Goal: Information Seeking & Learning: Check status

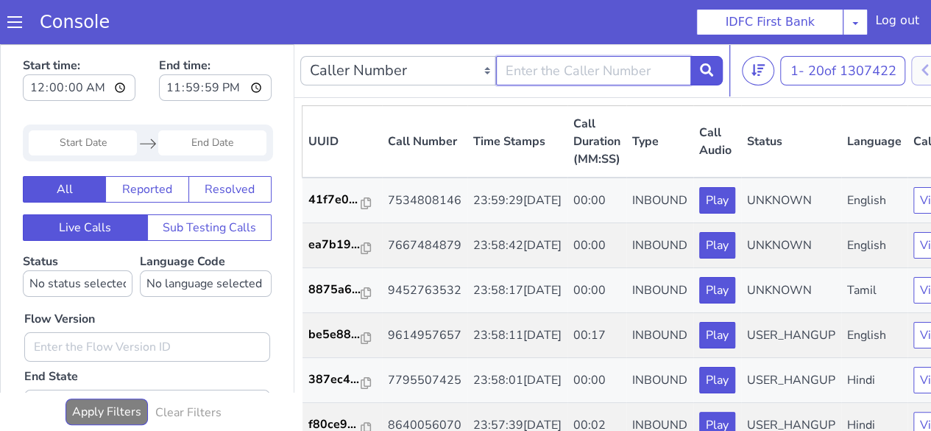
click at [659, 66] on input "text" at bounding box center [594, 70] width 196 height 29
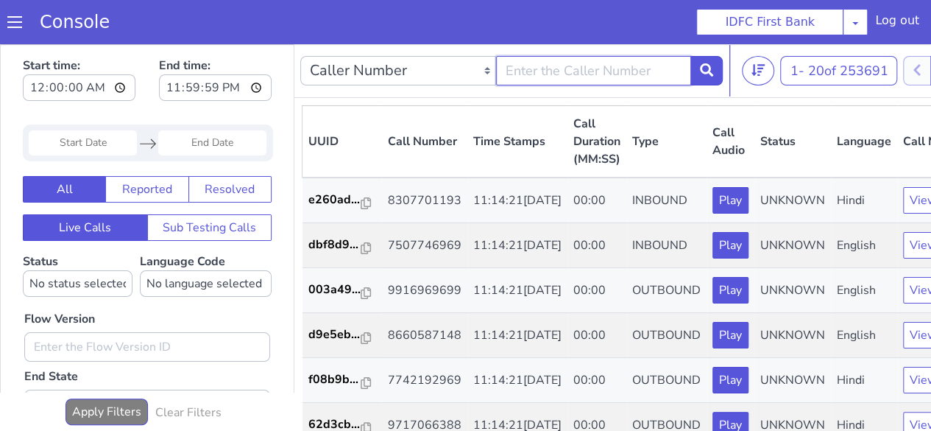
click at [550, 69] on input "text" at bounding box center [594, 70] width 196 height 29
type input "9834569605"
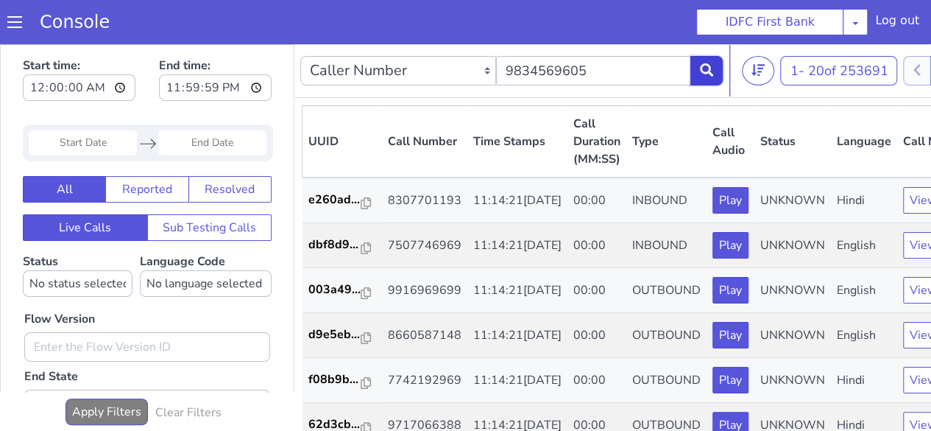
click at [707, 68] on icon at bounding box center [706, 69] width 13 height 13
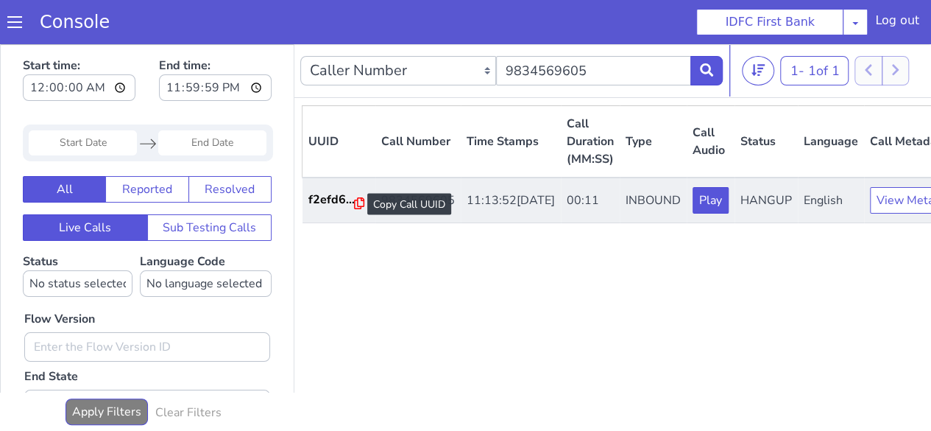
click at [357, 200] on icon at bounding box center [359, 203] width 10 height 12
click at [321, 208] on p "f2efd6..." at bounding box center [331, 200] width 46 height 18
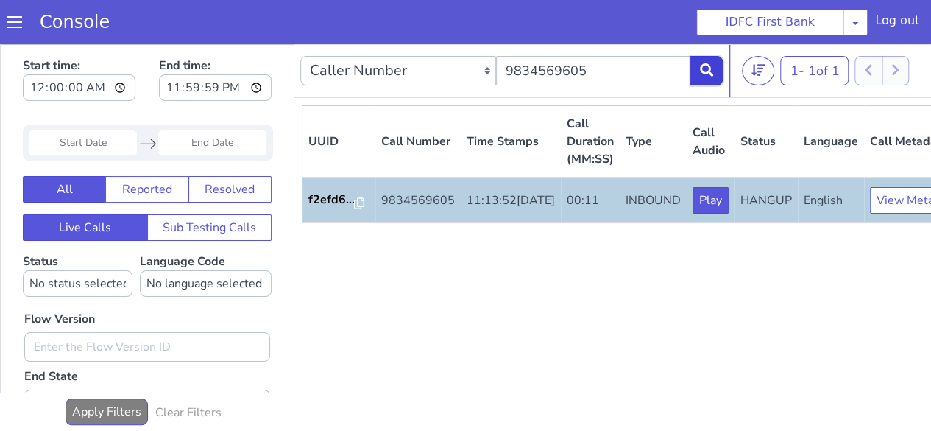
click at [720, 67] on button at bounding box center [706, 70] width 32 height 29
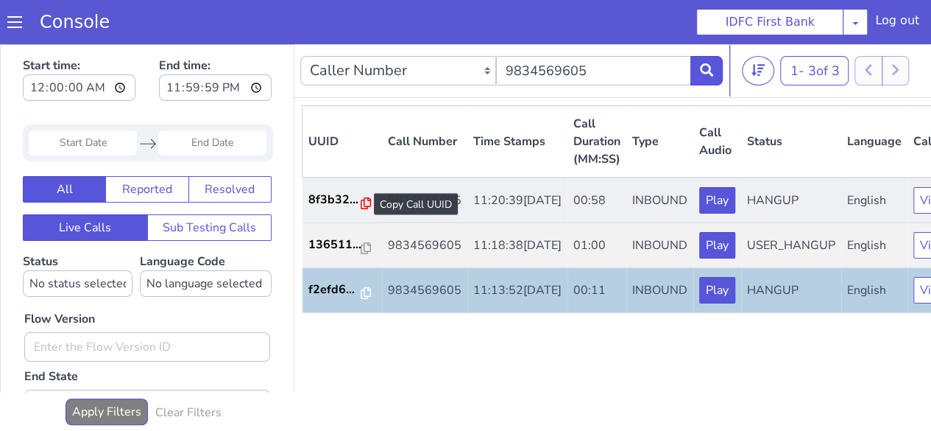
drag, startPoint x: 336, startPoint y: 211, endPoint x: 364, endPoint y: 199, distance: 29.7
click at [364, 199] on icon at bounding box center [366, 203] width 10 height 12
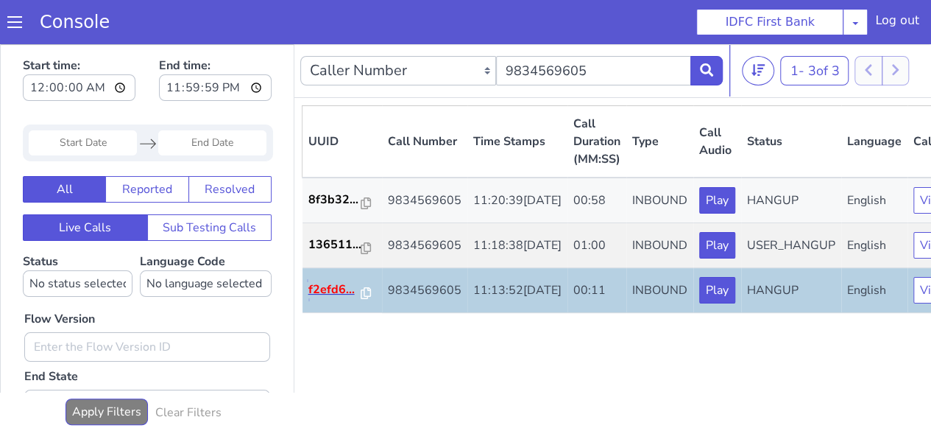
click at [334, 298] on p "f2efd6..." at bounding box center [334, 289] width 53 height 18
click at [365, 299] on icon at bounding box center [366, 293] width 10 height 12
click at [698, 70] on button at bounding box center [706, 70] width 32 height 29
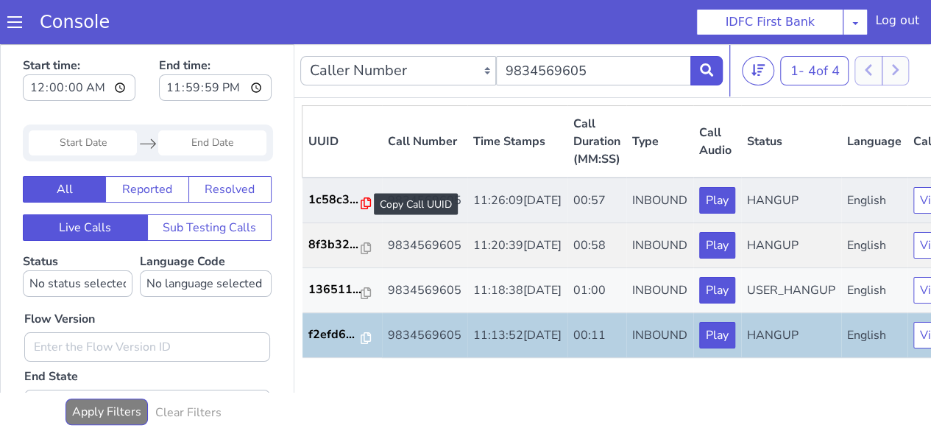
click at [364, 204] on icon at bounding box center [366, 203] width 10 height 12
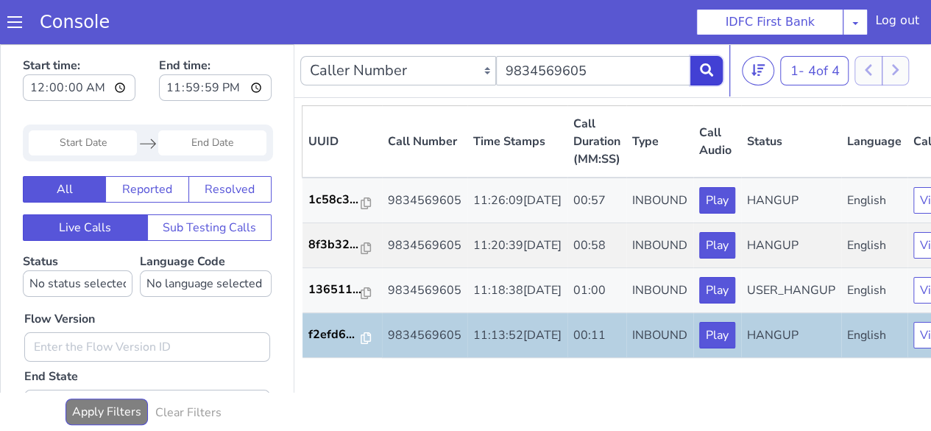
click at [718, 77] on button at bounding box center [706, 70] width 32 height 29
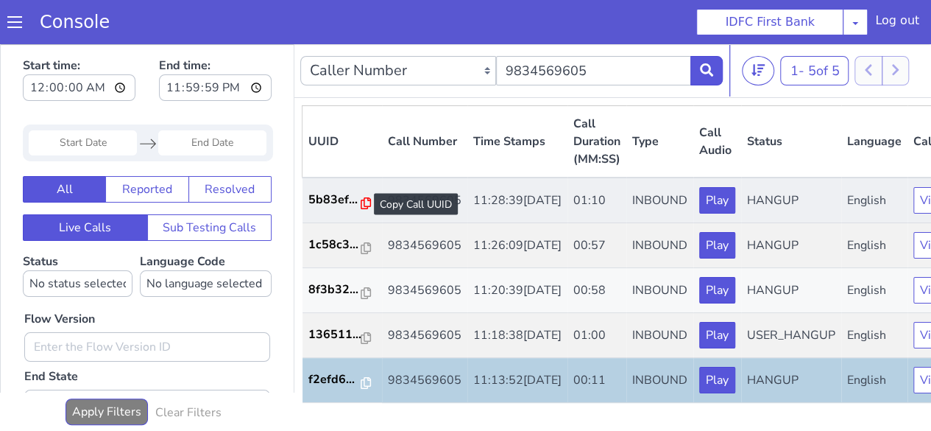
click at [367, 201] on icon at bounding box center [366, 203] width 10 height 12
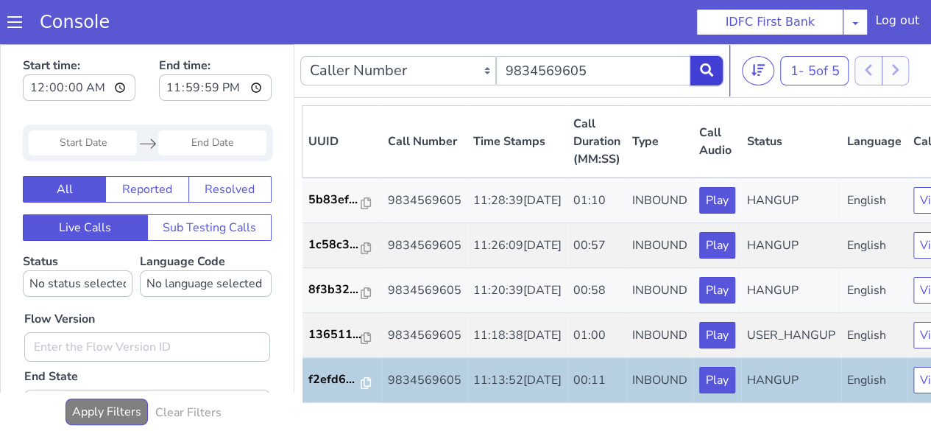
click at [693, 63] on button at bounding box center [706, 70] width 32 height 29
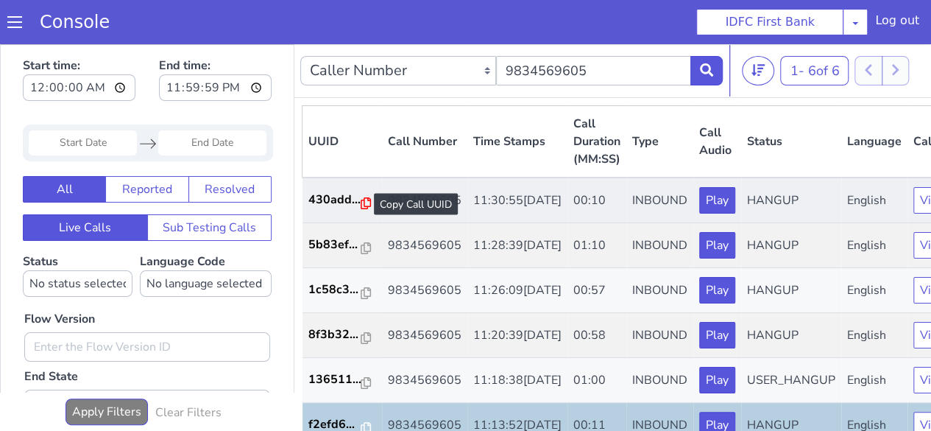
click at [361, 202] on icon at bounding box center [366, 203] width 10 height 12
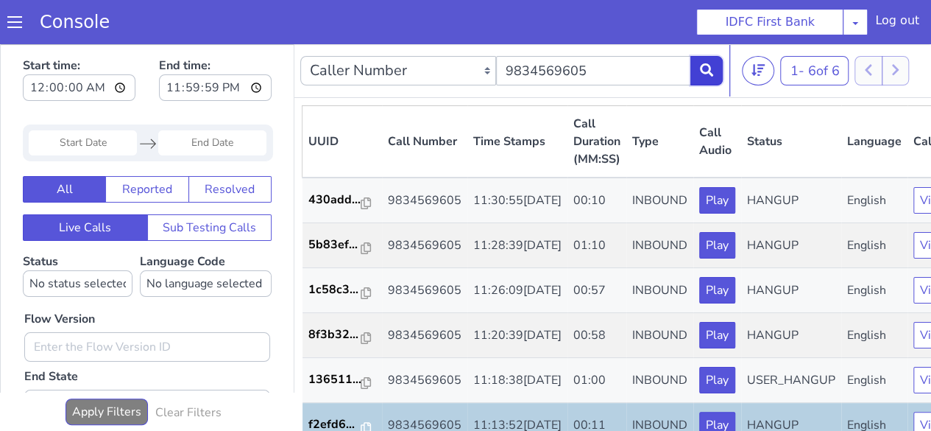
click at [711, 71] on icon at bounding box center [706, 69] width 13 height 13
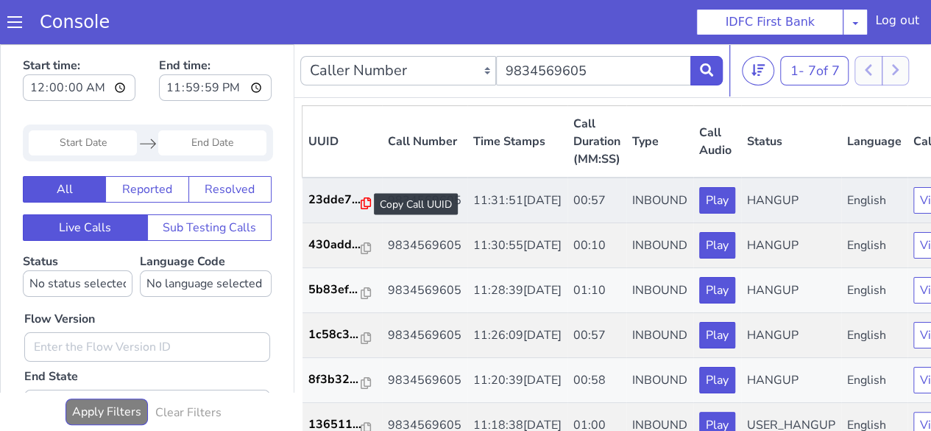
click at [366, 207] on icon at bounding box center [366, 203] width 10 height 12
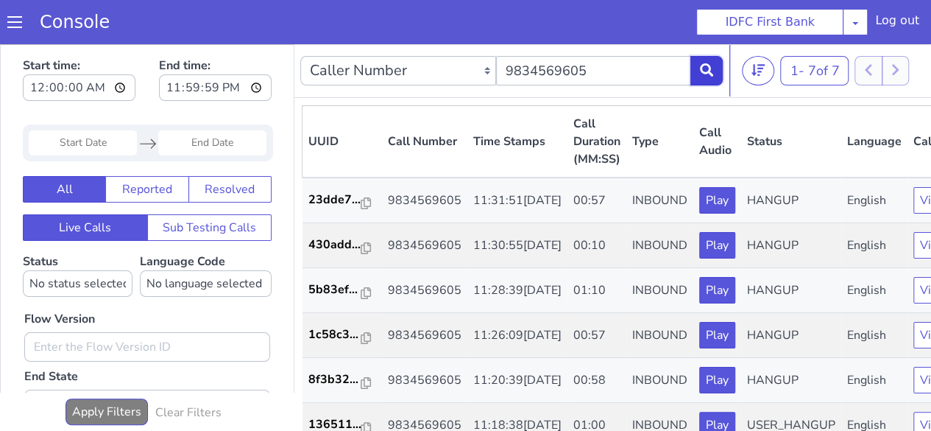
click at [710, 68] on icon at bounding box center [706, 69] width 13 height 13
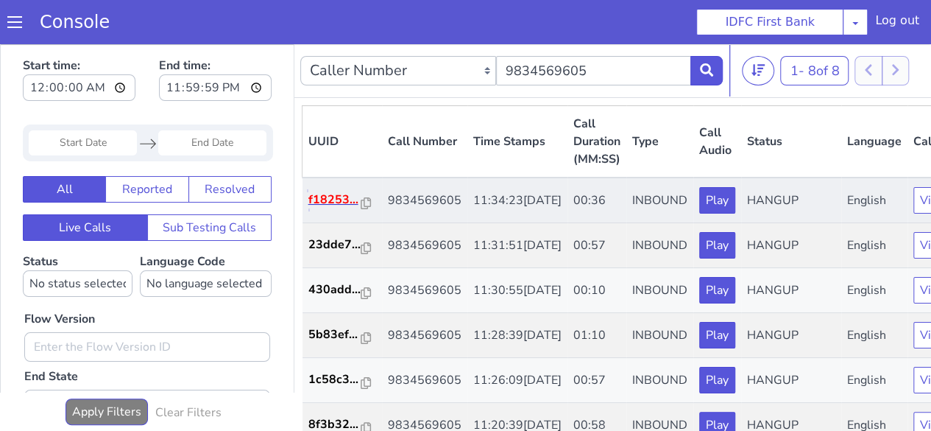
click at [337, 206] on p "f18253..." at bounding box center [334, 200] width 53 height 18
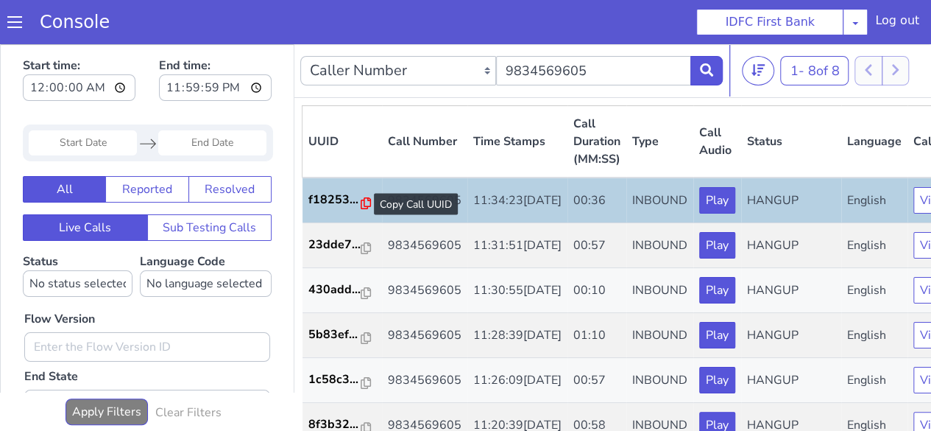
click at [366, 206] on icon at bounding box center [366, 203] width 10 height 12
click at [700, 76] on icon at bounding box center [706, 69] width 13 height 13
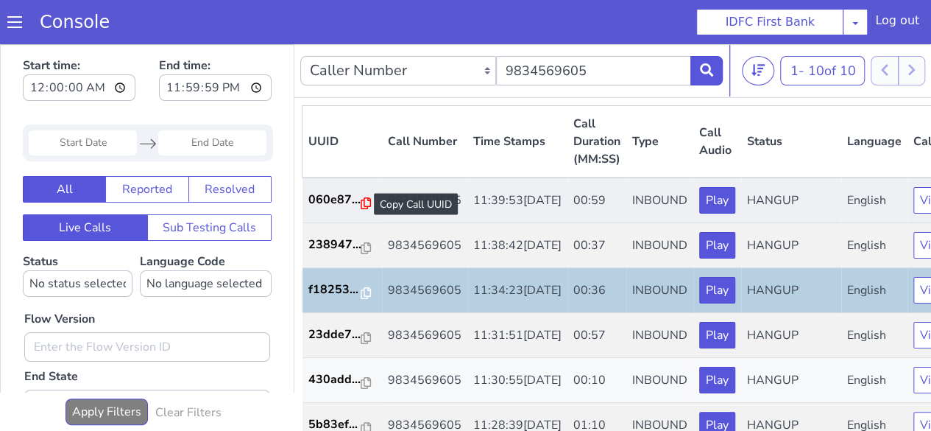
click at [361, 205] on icon at bounding box center [366, 203] width 10 height 12
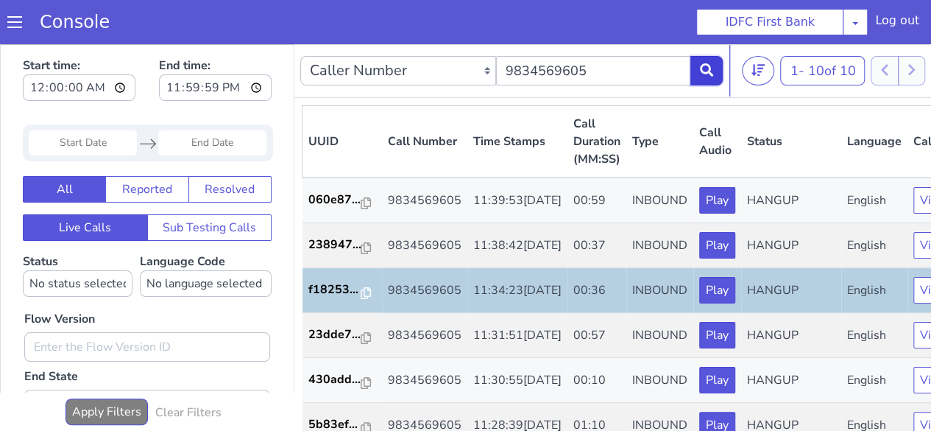
click at [706, 71] on icon at bounding box center [706, 69] width 13 height 13
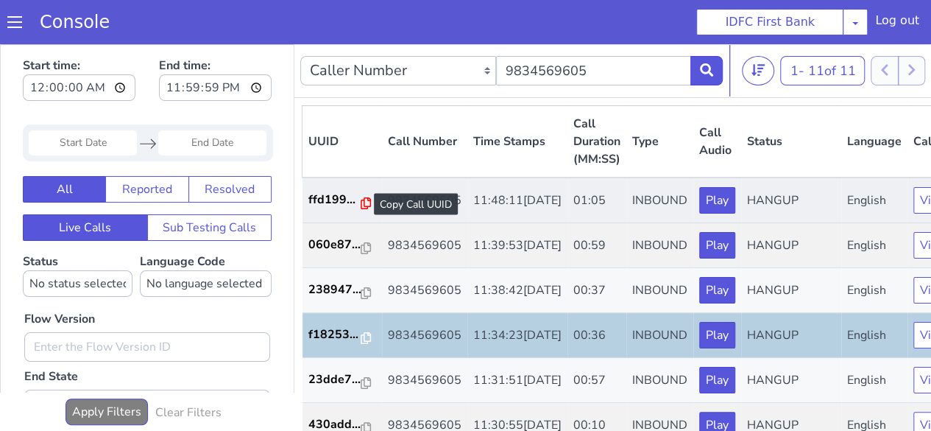
click at [361, 202] on icon at bounding box center [366, 203] width 10 height 12
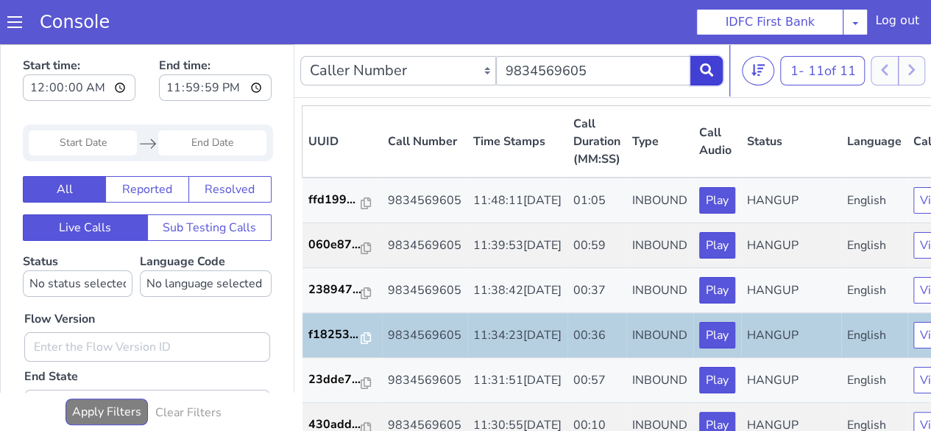
click at [704, 74] on icon at bounding box center [706, 69] width 13 height 13
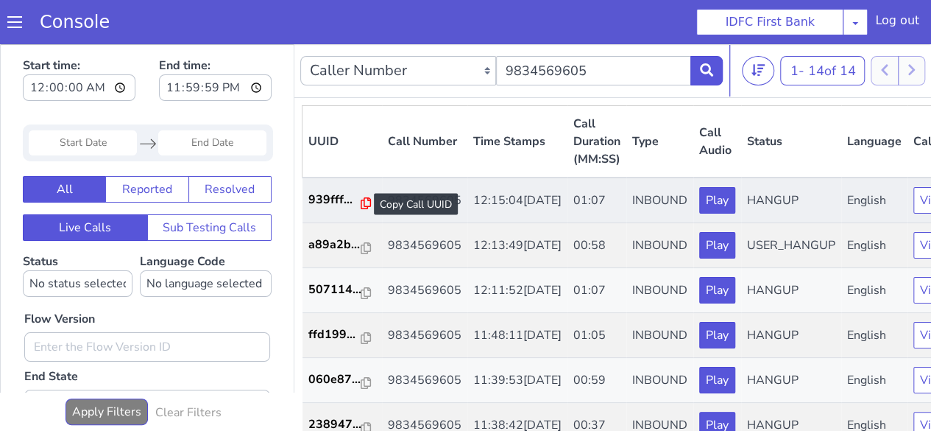
click at [367, 200] on icon at bounding box center [366, 203] width 10 height 12
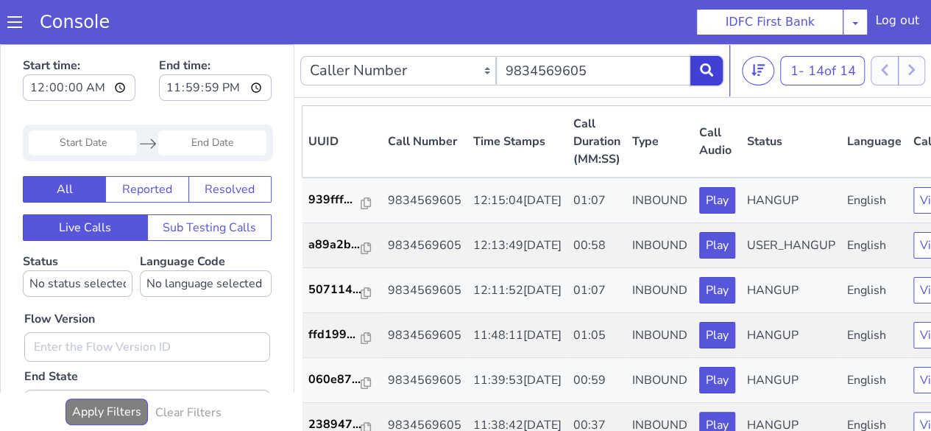
click at [707, 70] on icon at bounding box center [706, 69] width 13 height 13
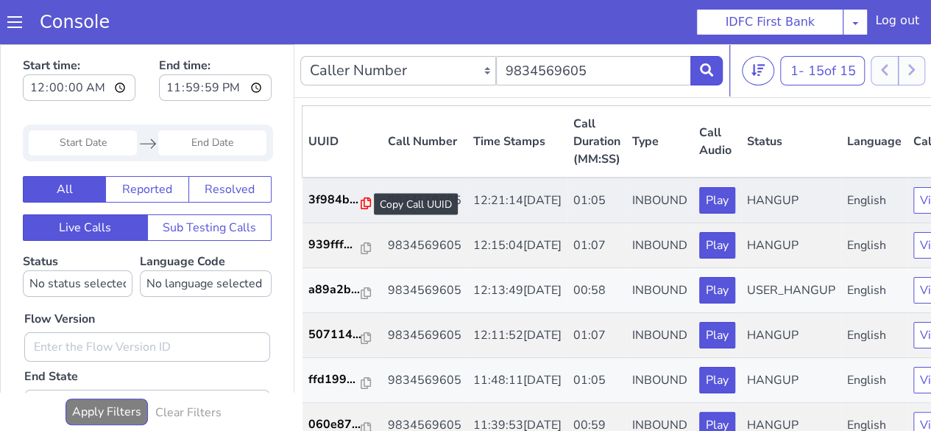
click at [361, 204] on icon at bounding box center [366, 203] width 10 height 12
click at [362, 201] on icon at bounding box center [366, 203] width 10 height 12
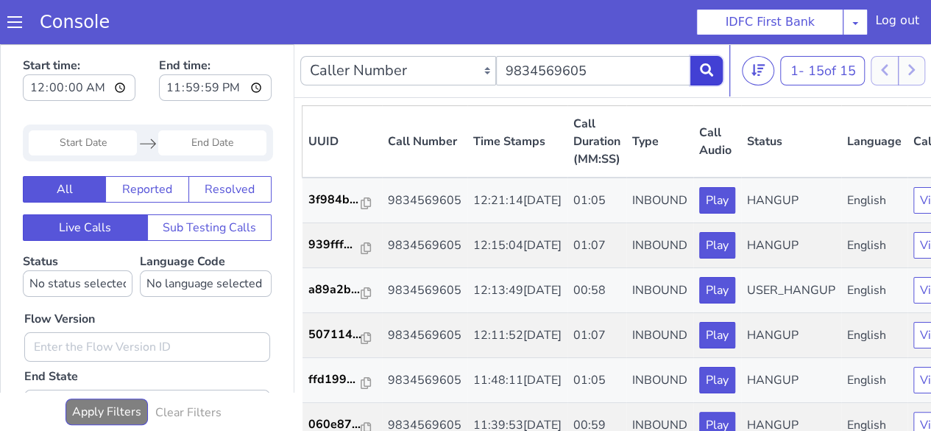
click at [714, 75] on button at bounding box center [706, 70] width 32 height 29
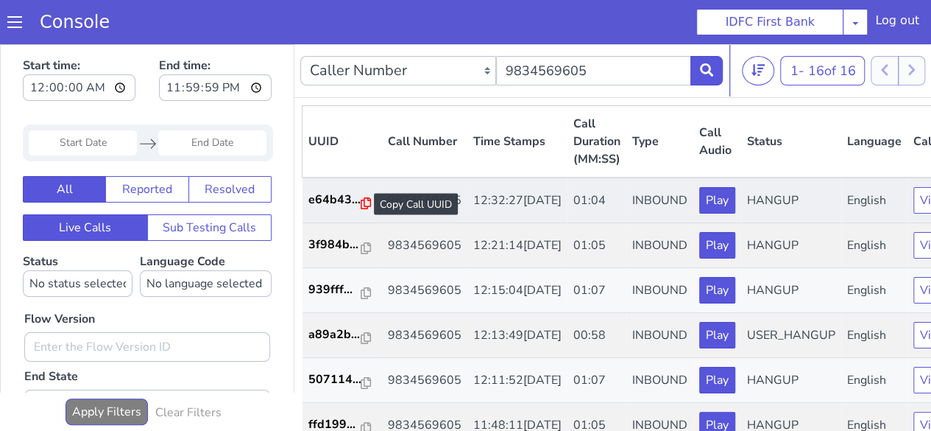
click at [364, 208] on icon at bounding box center [366, 203] width 10 height 12
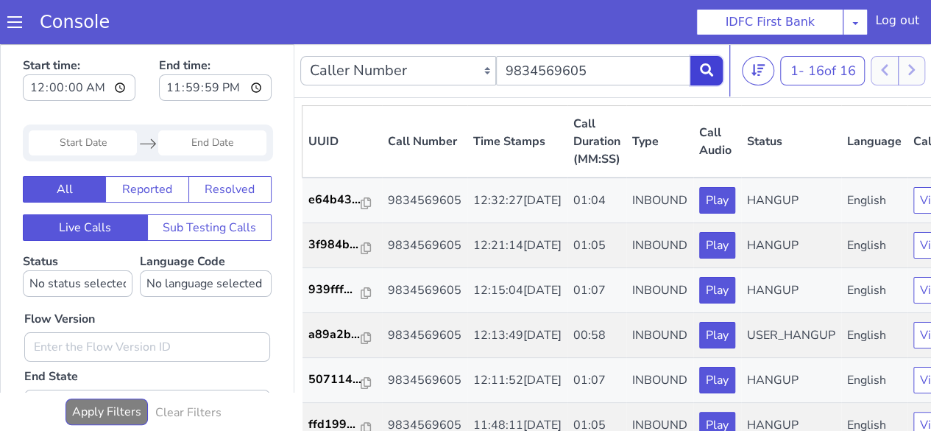
click at [701, 77] on button at bounding box center [706, 70] width 32 height 29
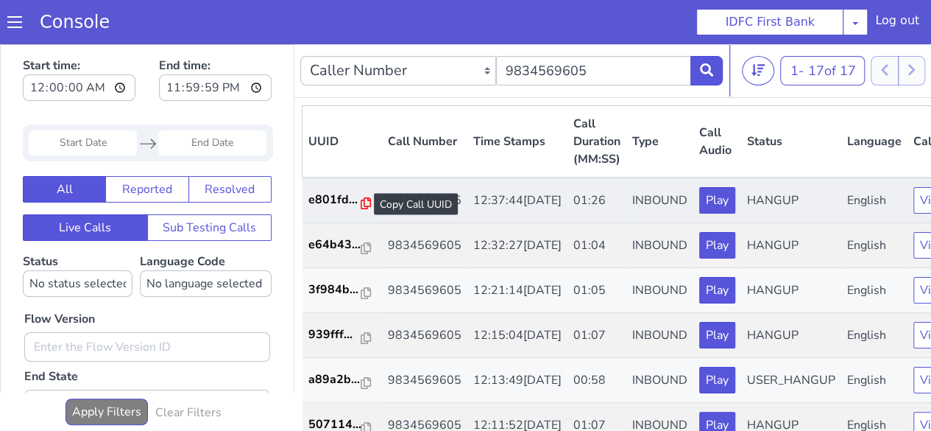
click at [361, 202] on icon at bounding box center [366, 203] width 10 height 12
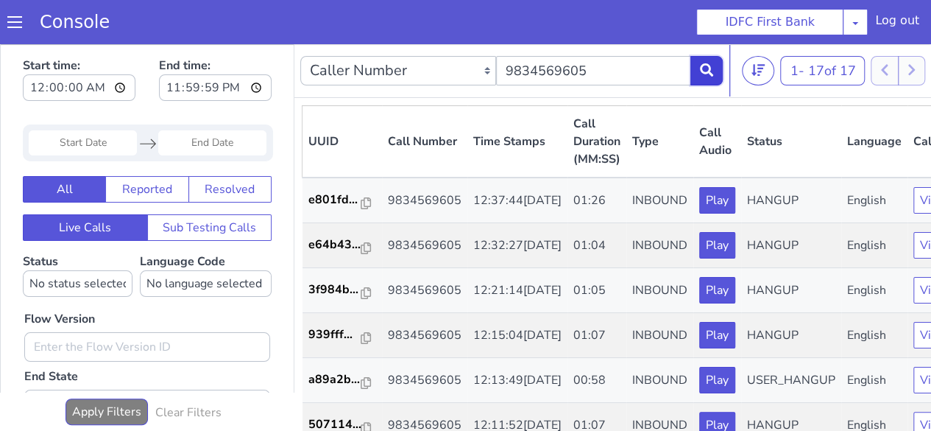
click at [706, 74] on icon at bounding box center [706, 69] width 13 height 13
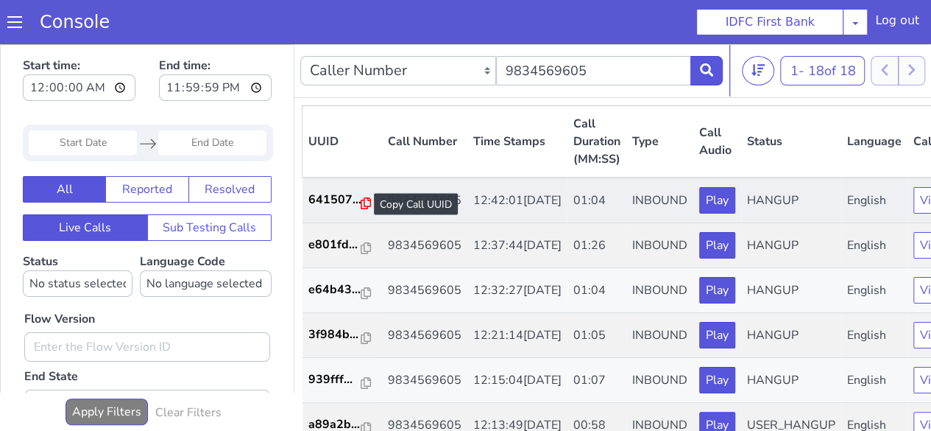
click at [362, 205] on icon at bounding box center [366, 203] width 10 height 12
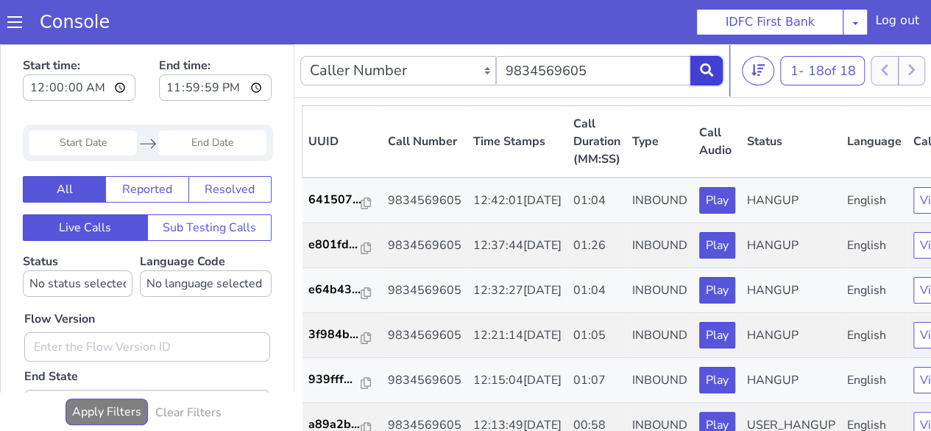
click at [705, 79] on button at bounding box center [706, 70] width 32 height 29
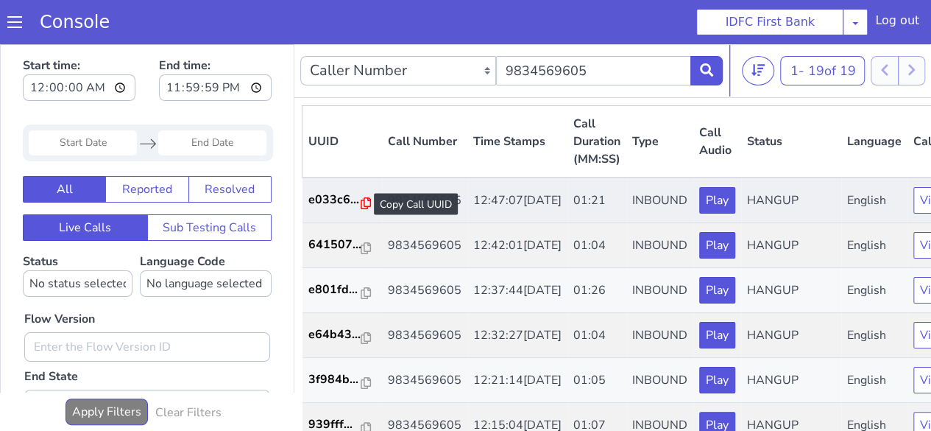
click at [365, 202] on icon at bounding box center [366, 203] width 10 height 12
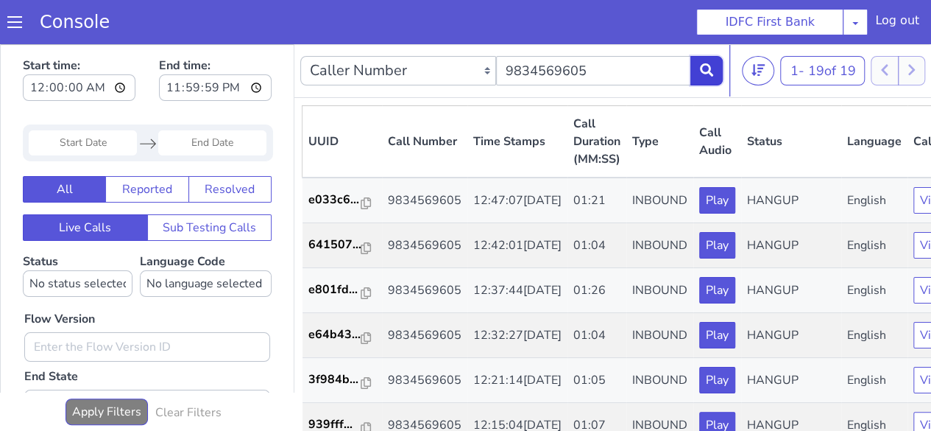
click at [704, 79] on button at bounding box center [706, 70] width 32 height 29
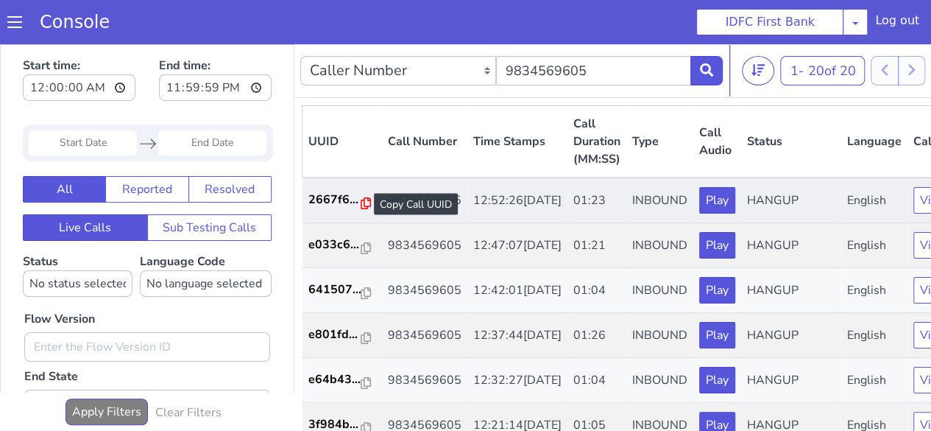
click at [361, 202] on icon at bounding box center [366, 203] width 10 height 12
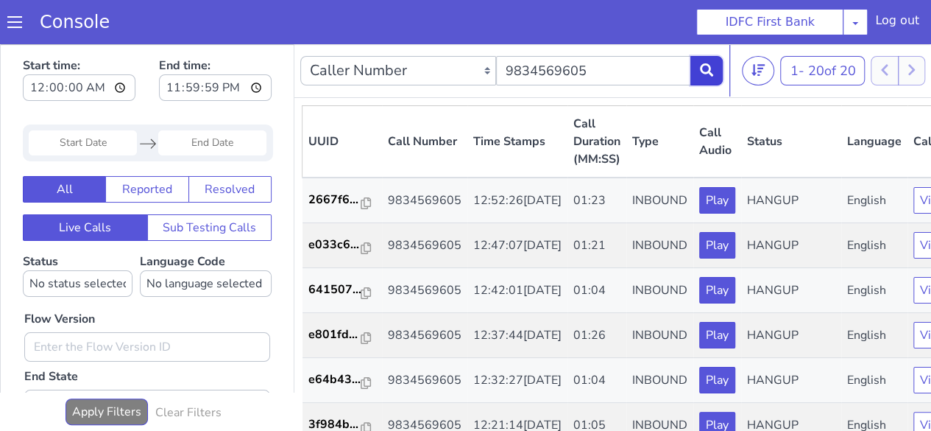
click at [706, 73] on icon at bounding box center [706, 69] width 13 height 13
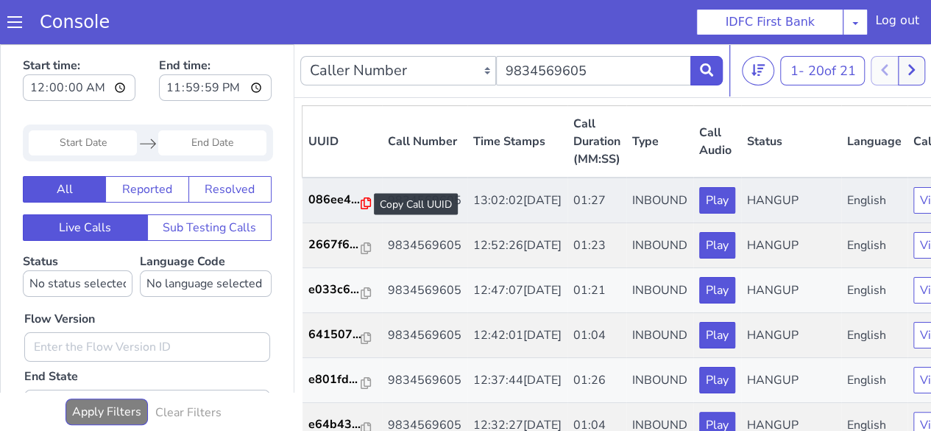
click at [361, 200] on icon at bounding box center [366, 203] width 10 height 12
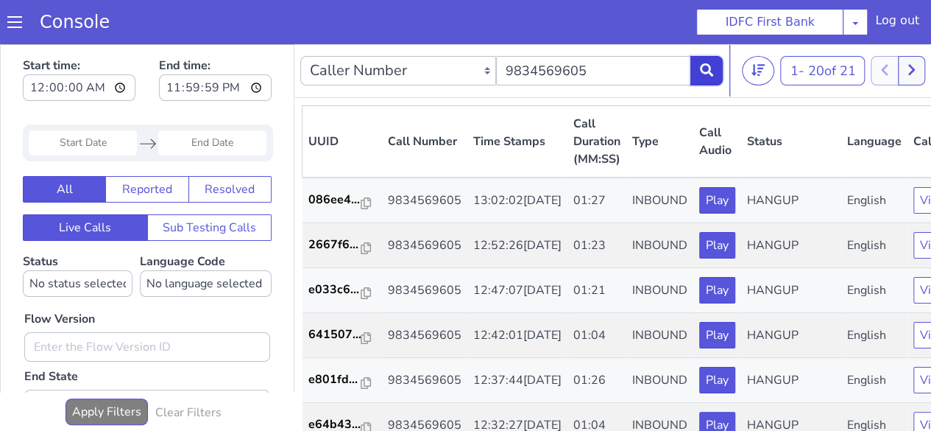
click at [695, 77] on button at bounding box center [706, 70] width 32 height 29
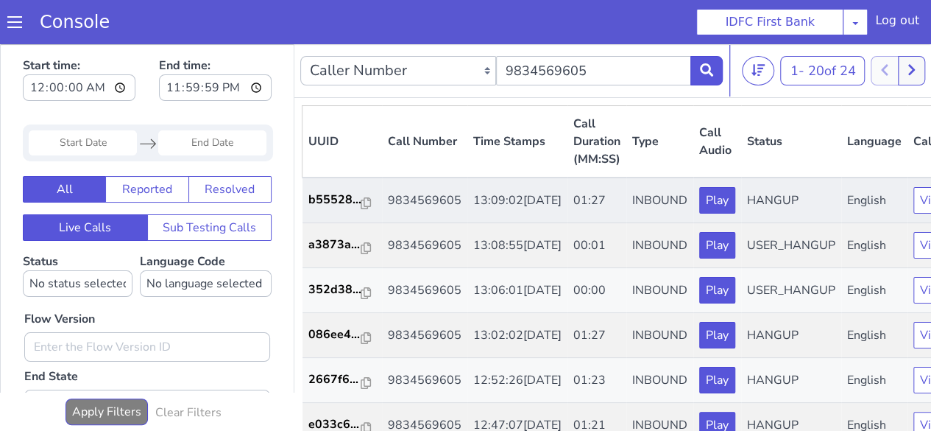
click at [356, 202] on td "b55528..." at bounding box center [341, 200] width 79 height 46
click at [362, 199] on icon at bounding box center [366, 203] width 10 height 12
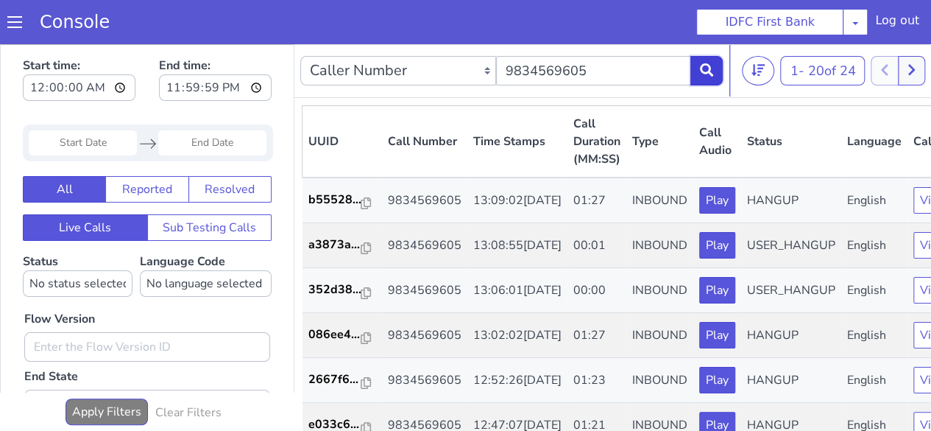
click at [718, 70] on button at bounding box center [706, 70] width 32 height 29
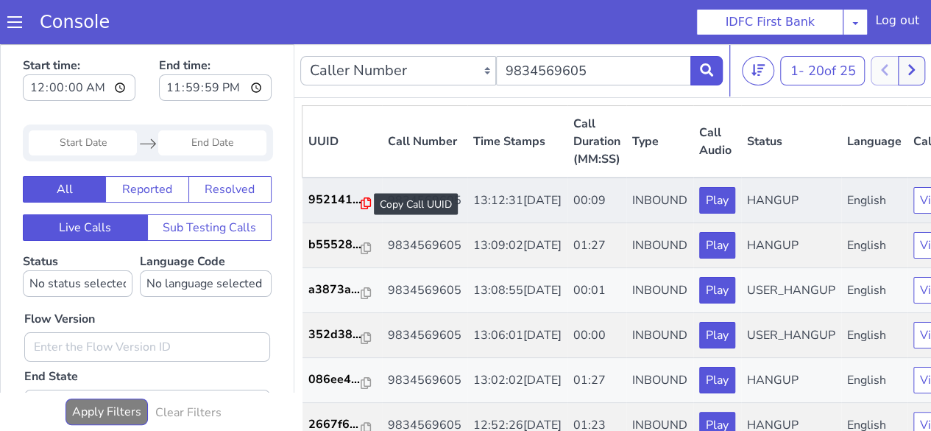
click at [368, 205] on icon at bounding box center [366, 203] width 10 height 12
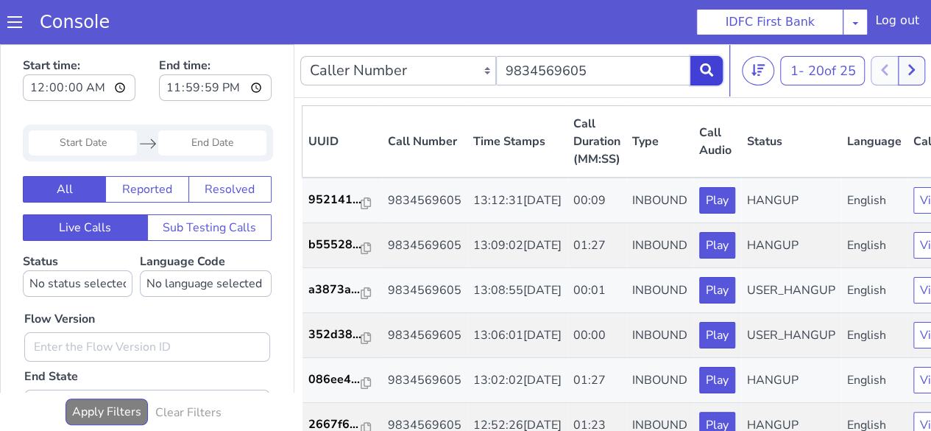
click at [708, 79] on button at bounding box center [706, 70] width 32 height 29
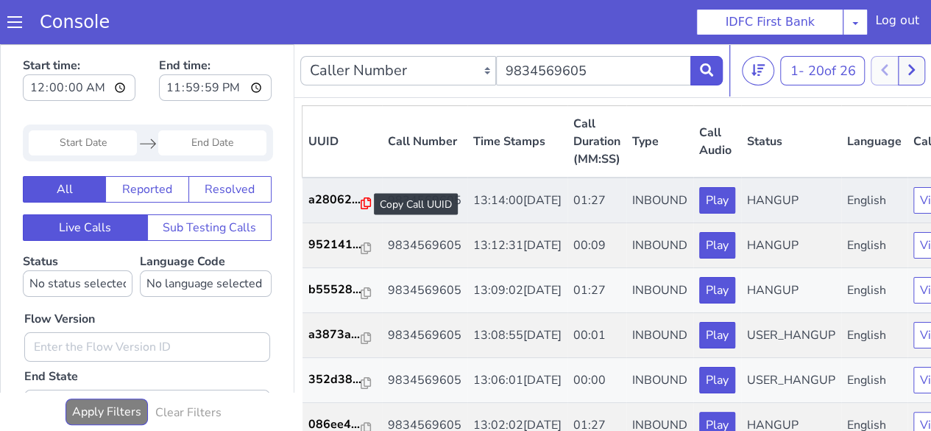
click at [366, 202] on icon at bounding box center [366, 203] width 10 height 12
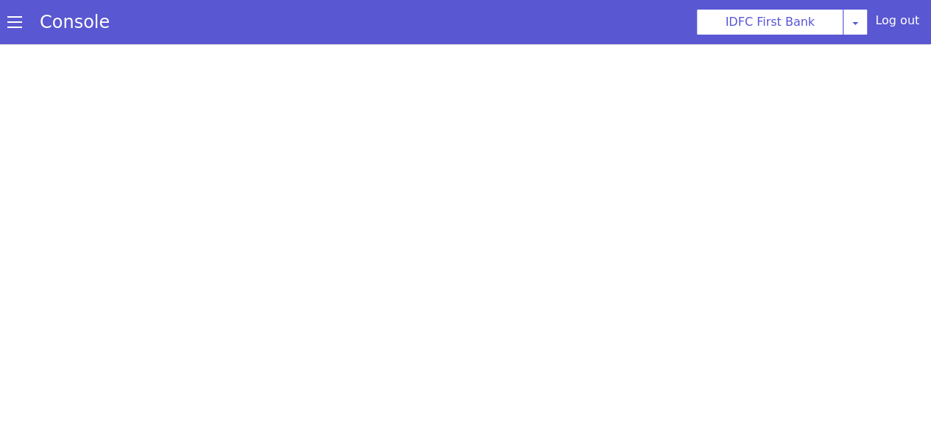
scroll to position [4, 0]
